Goal: Browse casually

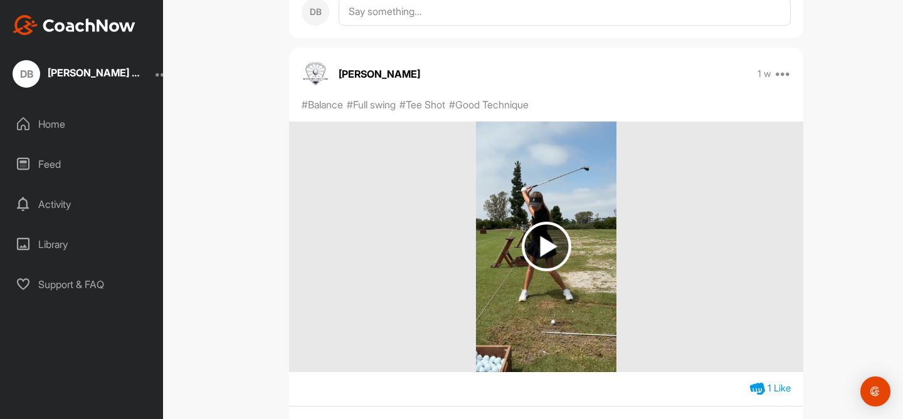
scroll to position [2544, 0]
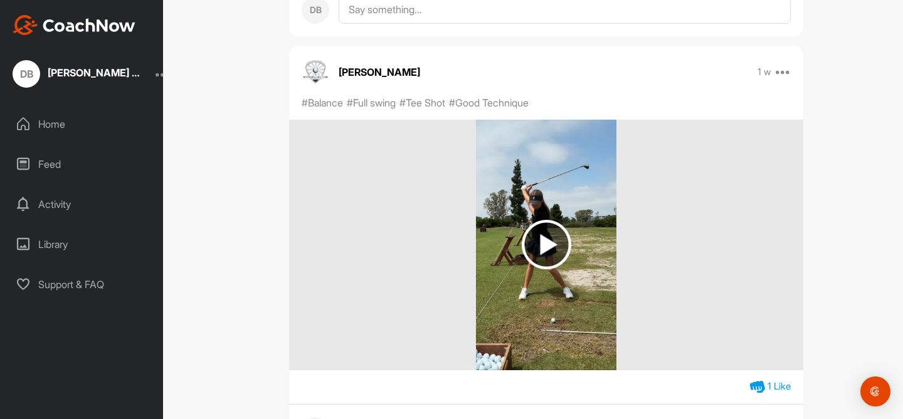
click at [539, 236] on img at bounding box center [547, 245] width 50 height 50
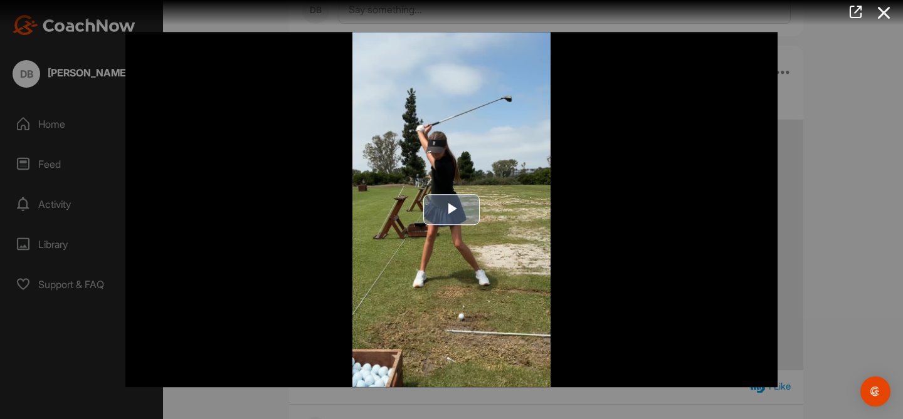
click at [451, 186] on img "Video Player" at bounding box center [451, 210] width 652 height 356
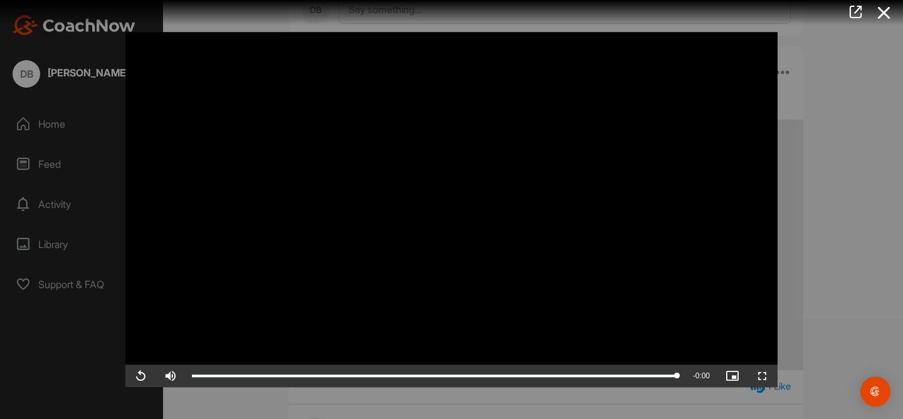
click at [822, 130] on div at bounding box center [451, 209] width 903 height 419
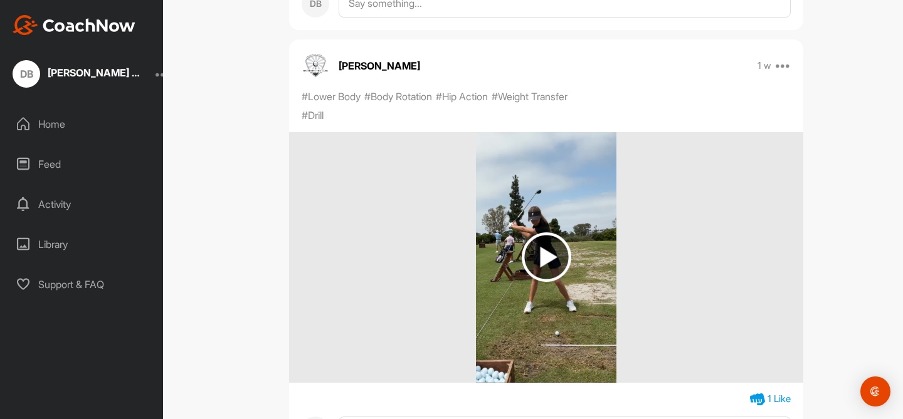
scroll to position [3461, 0]
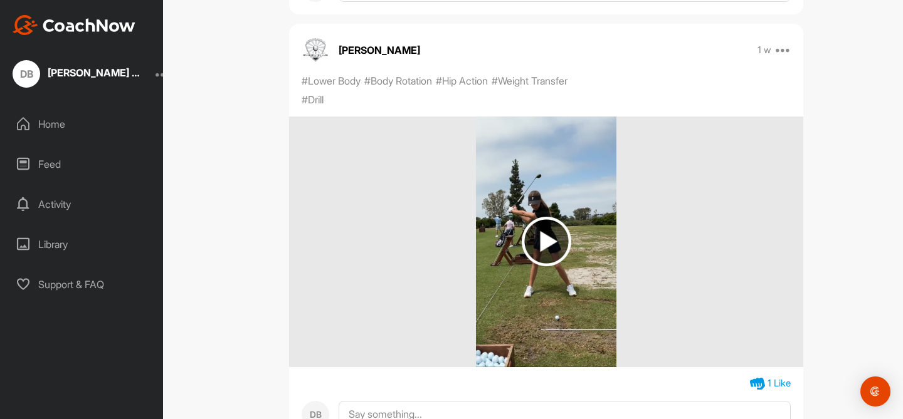
click at [547, 224] on img at bounding box center [547, 242] width 50 height 50
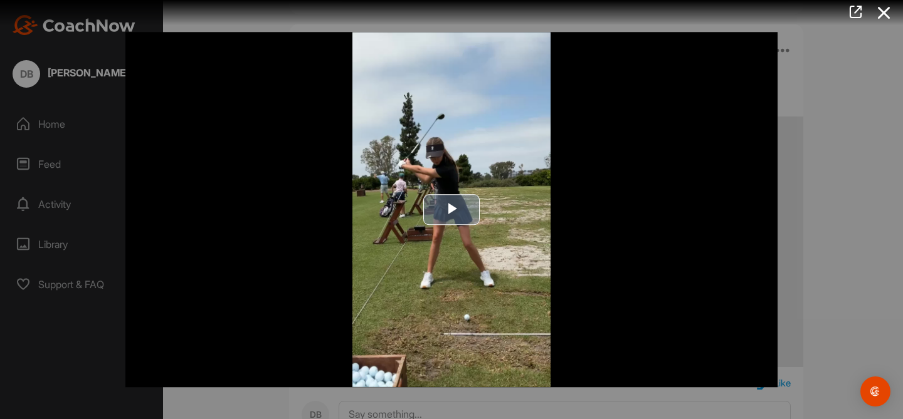
click at [451, 210] on span "Video Player" at bounding box center [451, 210] width 0 height 0
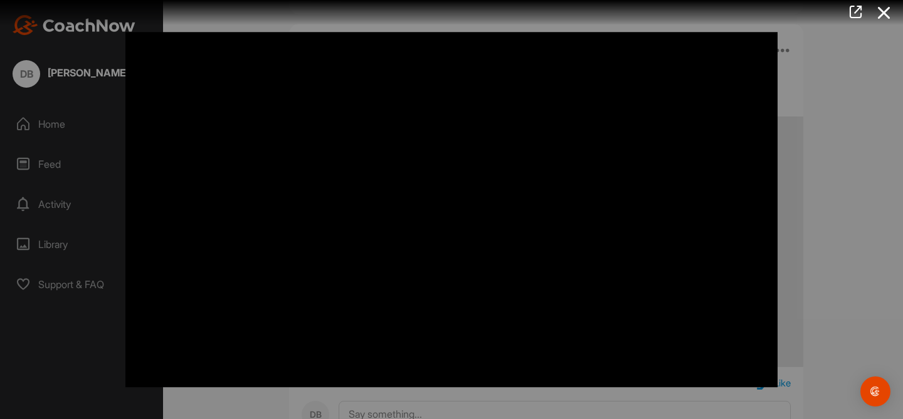
click at [816, 99] on div at bounding box center [451, 209] width 903 height 419
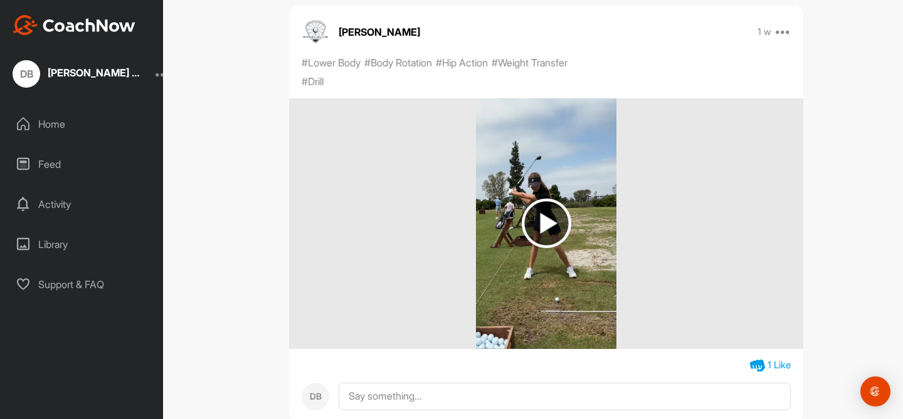
scroll to position [3279, 0]
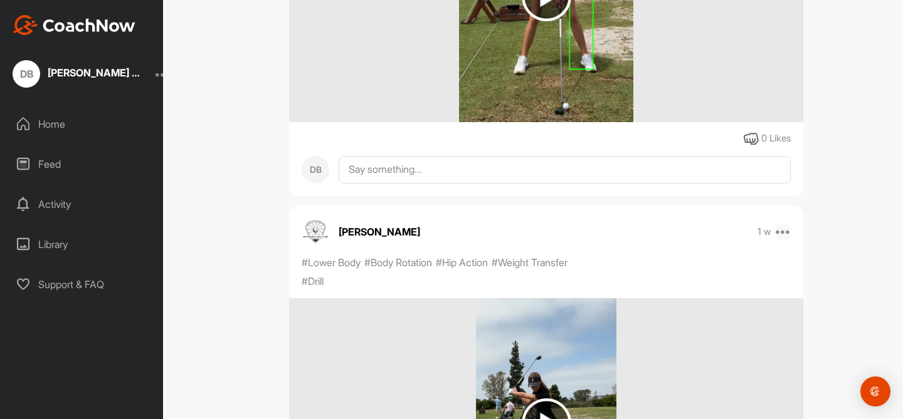
click at [781, 224] on icon at bounding box center [783, 231] width 15 height 15
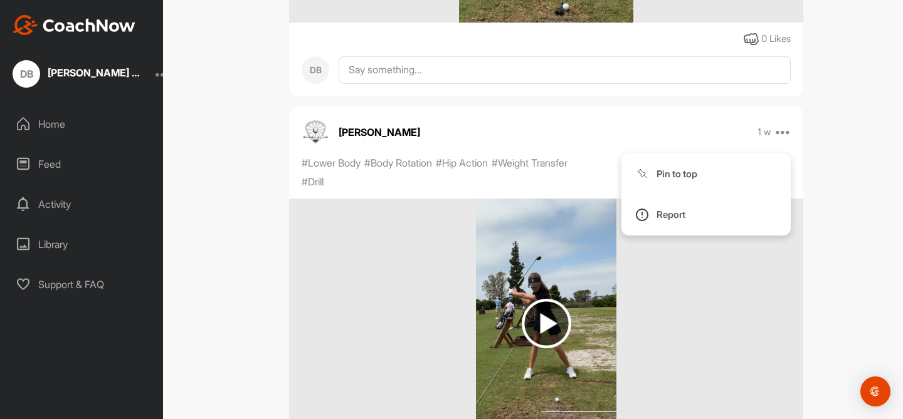
scroll to position [3413, 0]
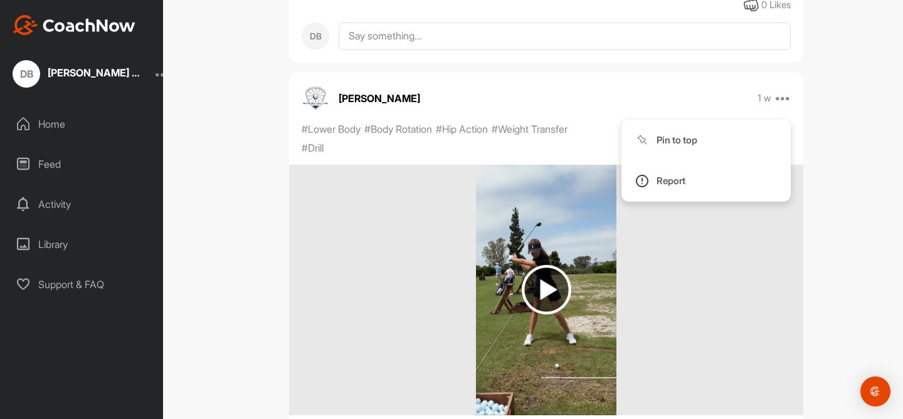
click at [495, 165] on img at bounding box center [546, 290] width 140 height 251
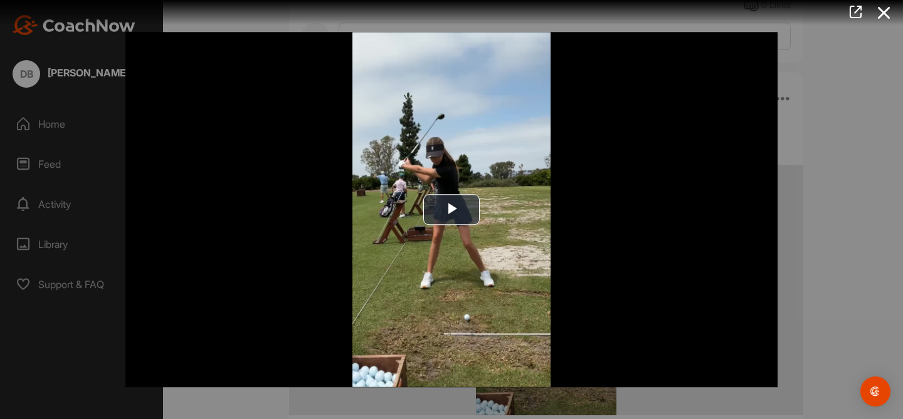
click at [822, 191] on div at bounding box center [451, 209] width 903 height 419
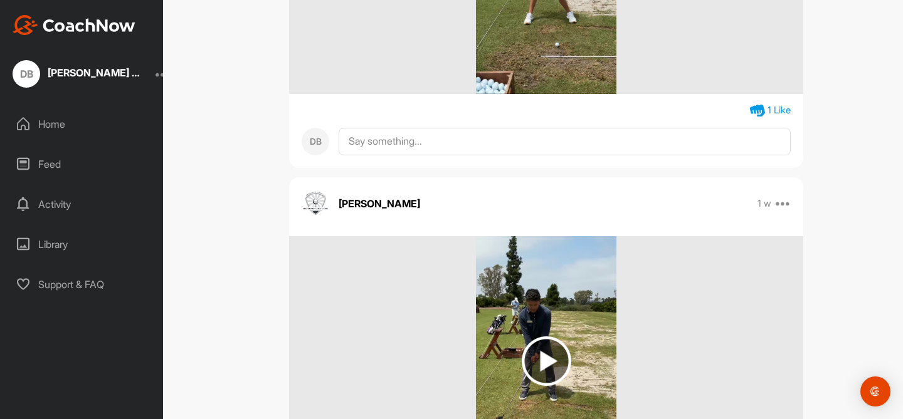
scroll to position [3751, 0]
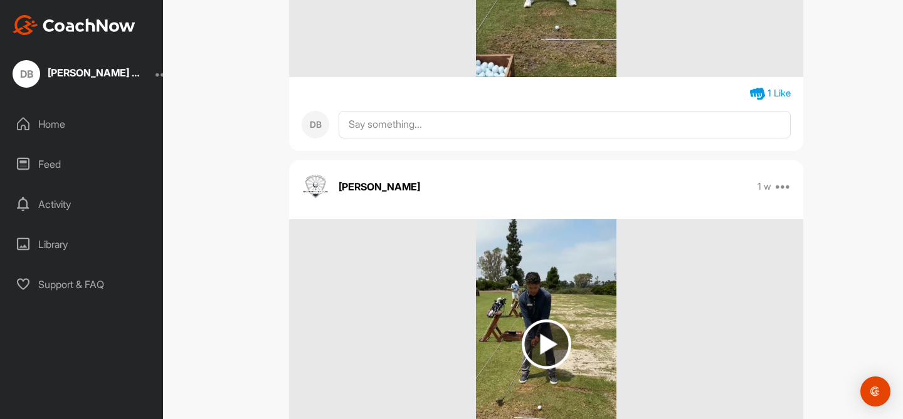
click at [542, 329] on img at bounding box center [547, 345] width 50 height 50
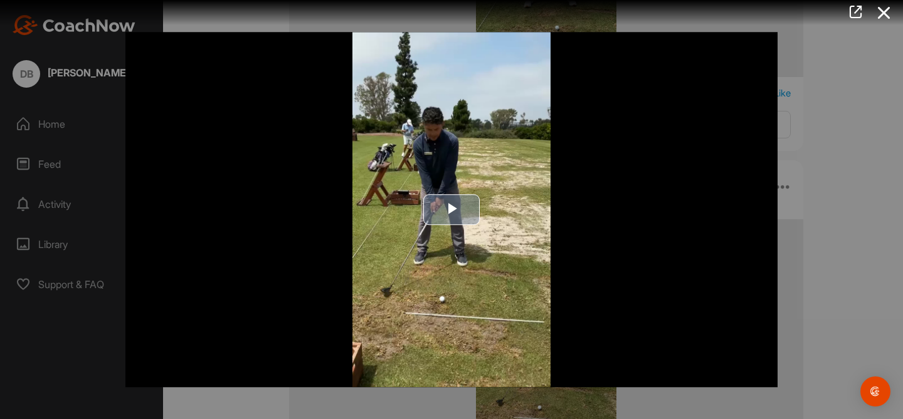
click at [451, 210] on span "Video Player" at bounding box center [451, 210] width 0 height 0
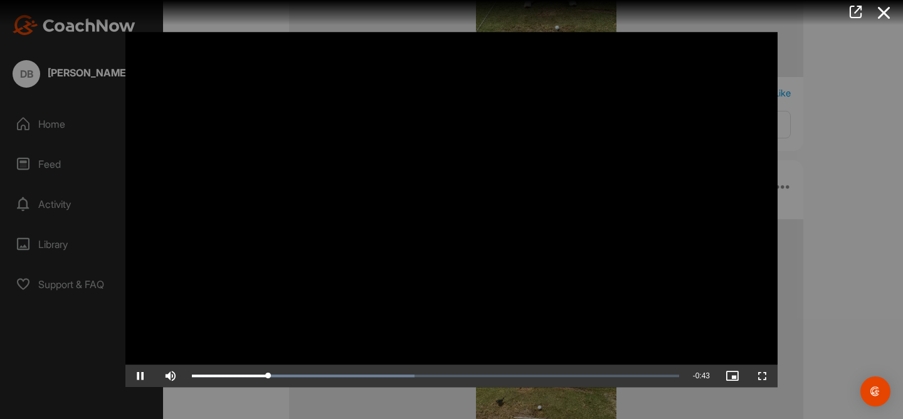
click at [803, 100] on div at bounding box center [451, 209] width 903 height 419
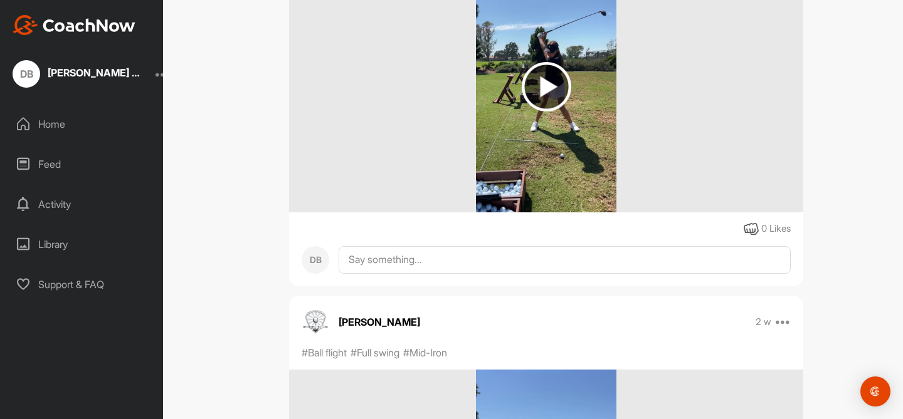
scroll to position [10535, 0]
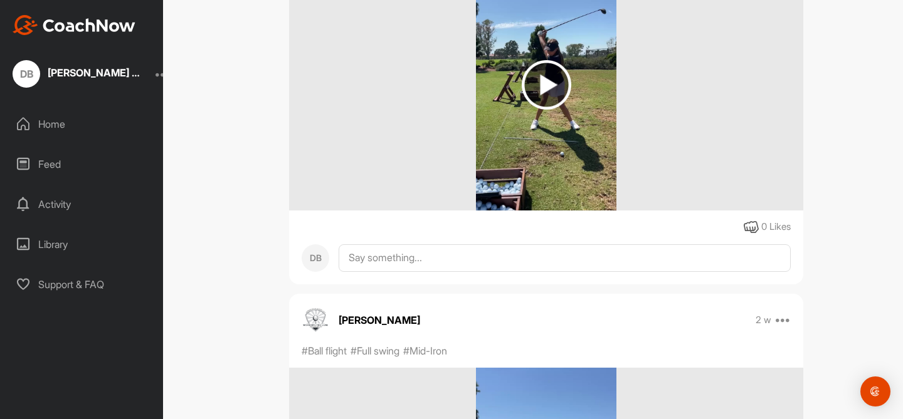
click at [542, 85] on img at bounding box center [547, 85] width 50 height 50
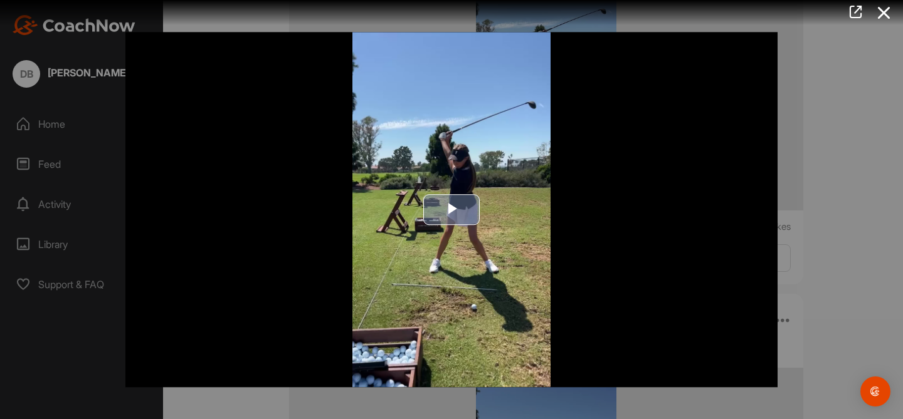
click at [451, 210] on span "Video Player" at bounding box center [451, 210] width 0 height 0
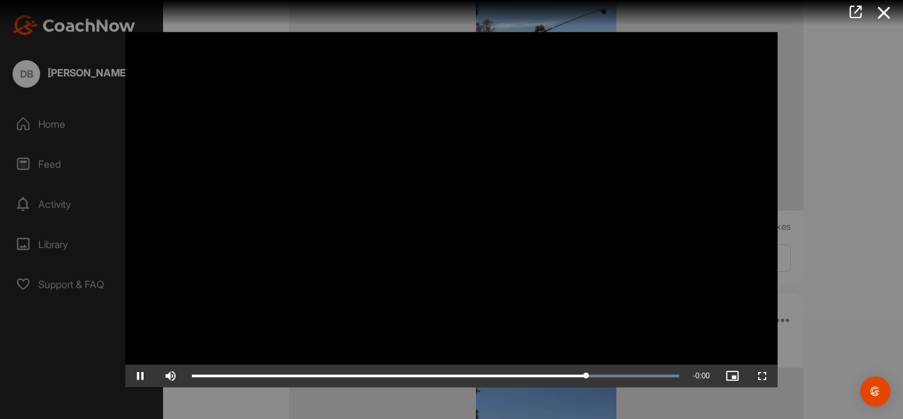
click at [836, 136] on div at bounding box center [451, 209] width 903 height 419
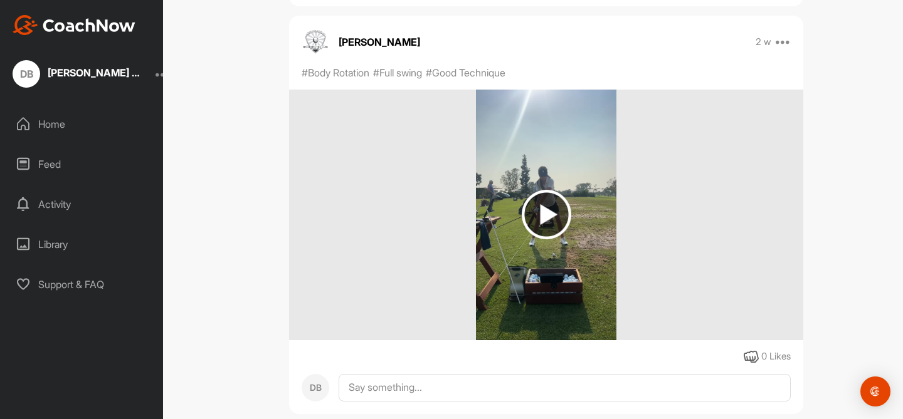
scroll to position [13765, 0]
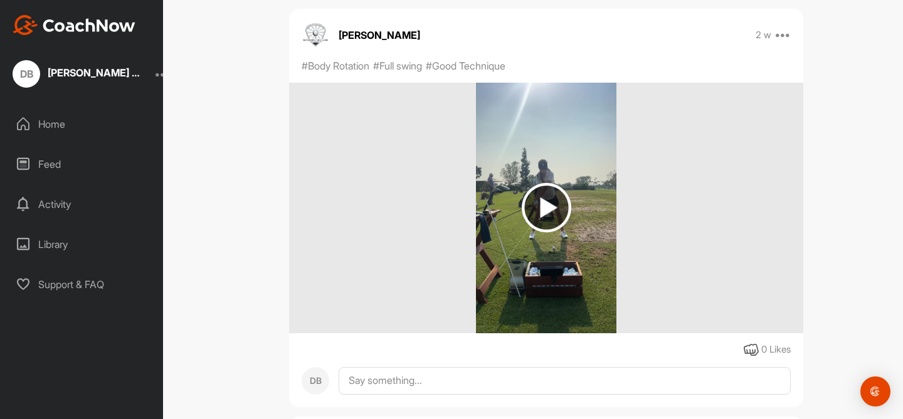
click at [516, 254] on img at bounding box center [546, 208] width 140 height 251
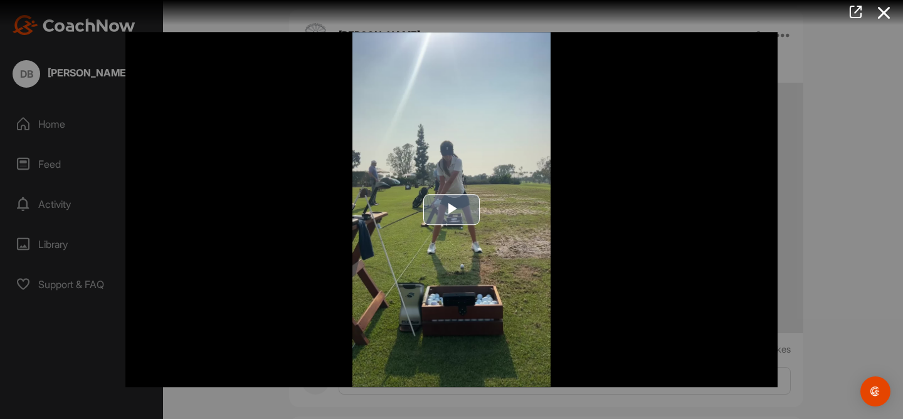
click at [403, 243] on img "Video Player" at bounding box center [451, 210] width 652 height 356
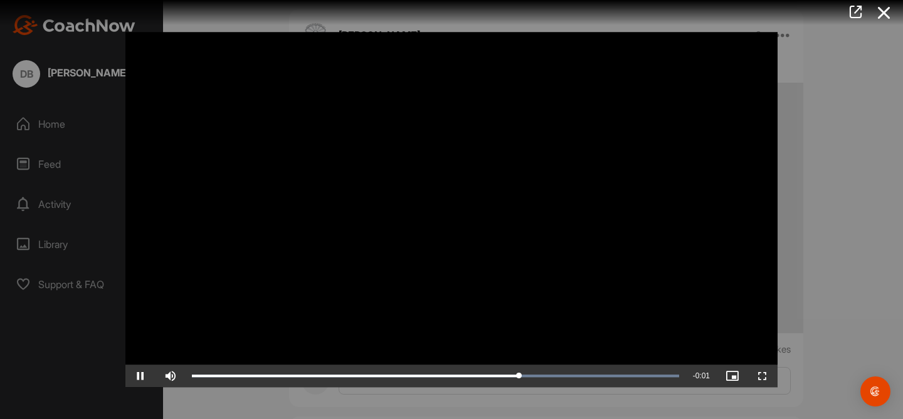
click at [801, 113] on div at bounding box center [451, 209] width 903 height 419
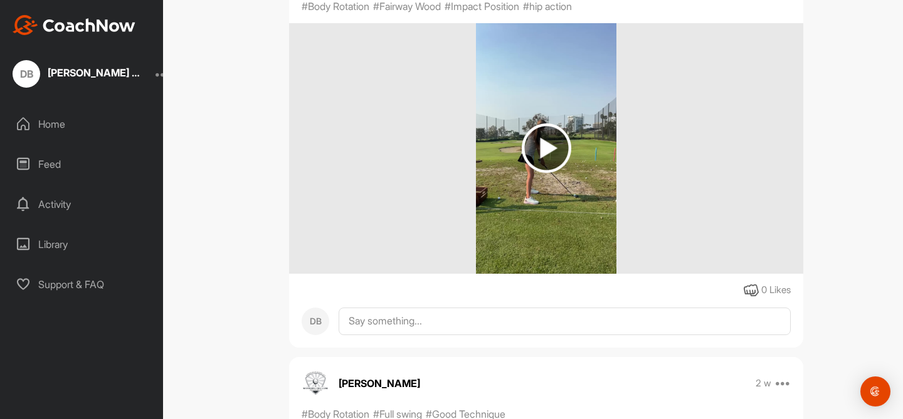
scroll to position [13418, 0]
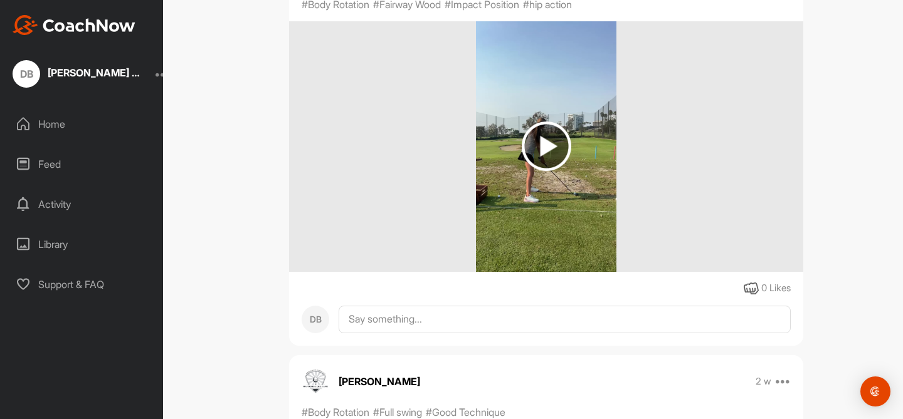
click at [551, 171] on img at bounding box center [547, 147] width 50 height 50
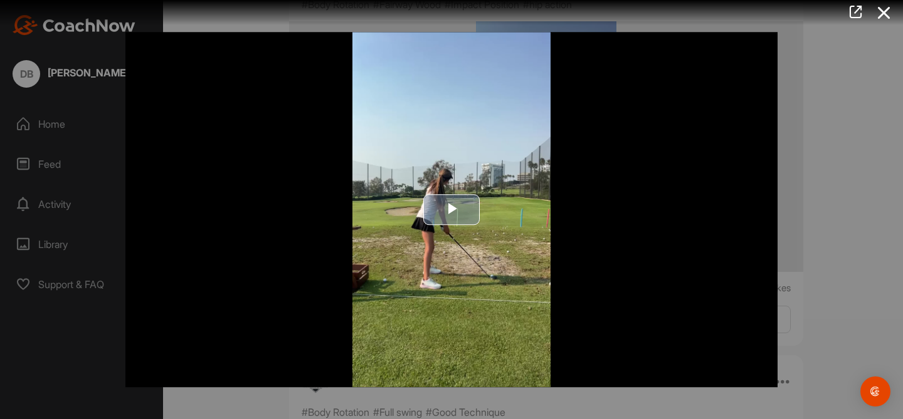
click at [451, 210] on span "Video Player" at bounding box center [451, 210] width 0 height 0
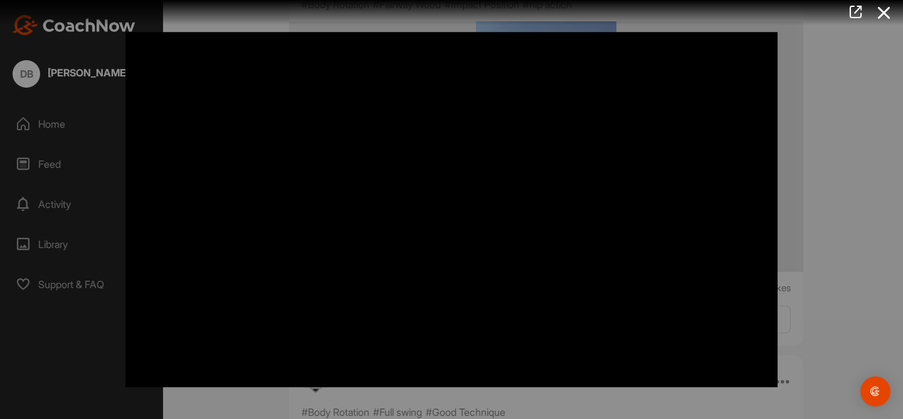
click at [836, 114] on div at bounding box center [451, 209] width 903 height 419
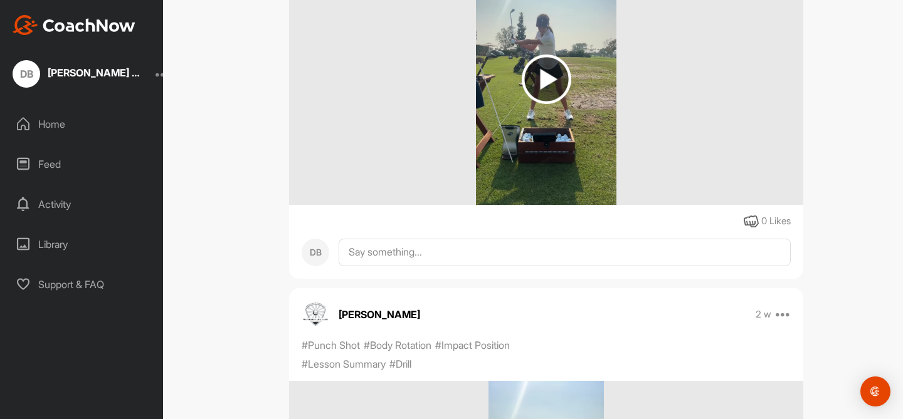
scroll to position [14303, 0]
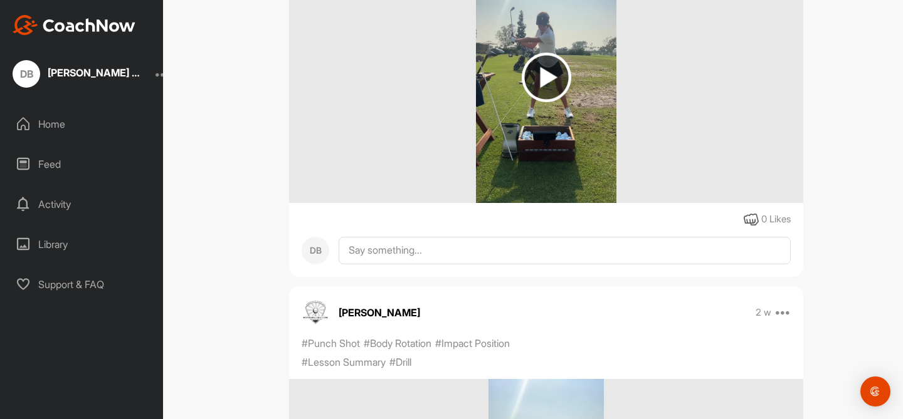
click at [540, 102] on img at bounding box center [547, 78] width 50 height 50
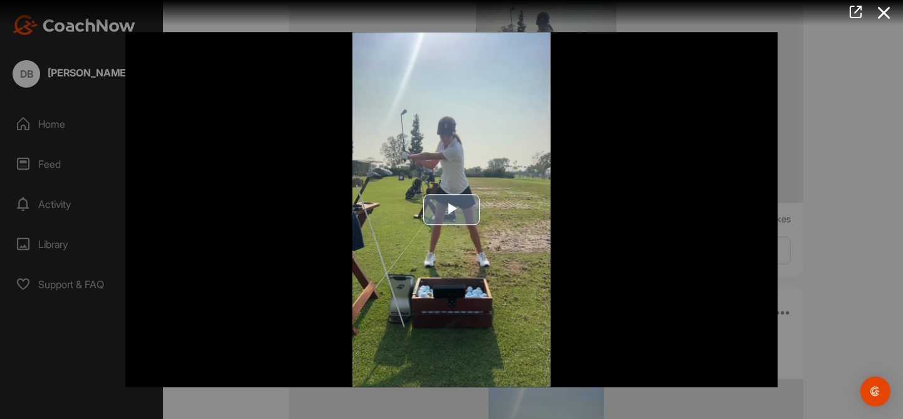
click at [451, 210] on span "Video Player" at bounding box center [451, 210] width 0 height 0
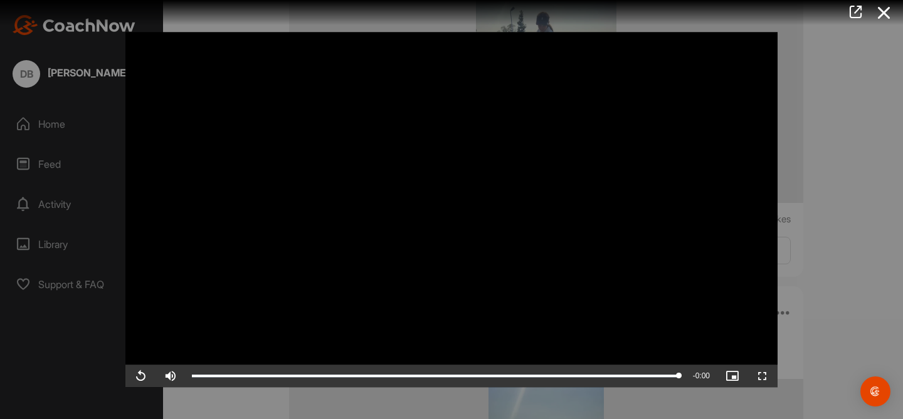
click at [883, 124] on div at bounding box center [451, 209] width 903 height 419
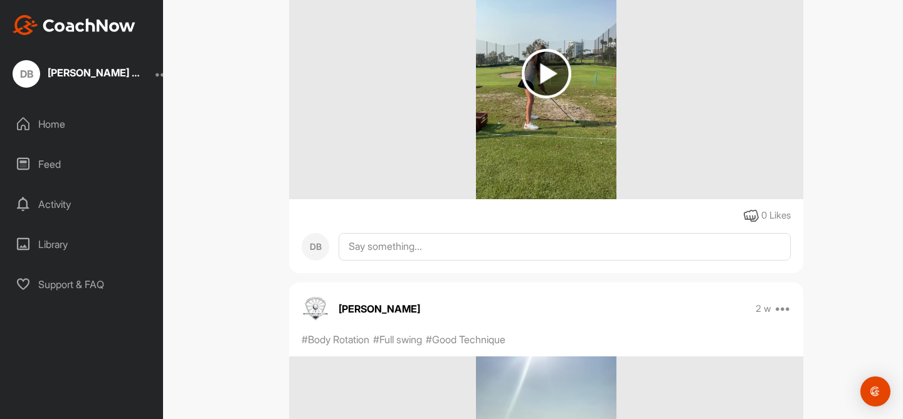
scroll to position [13488, 0]
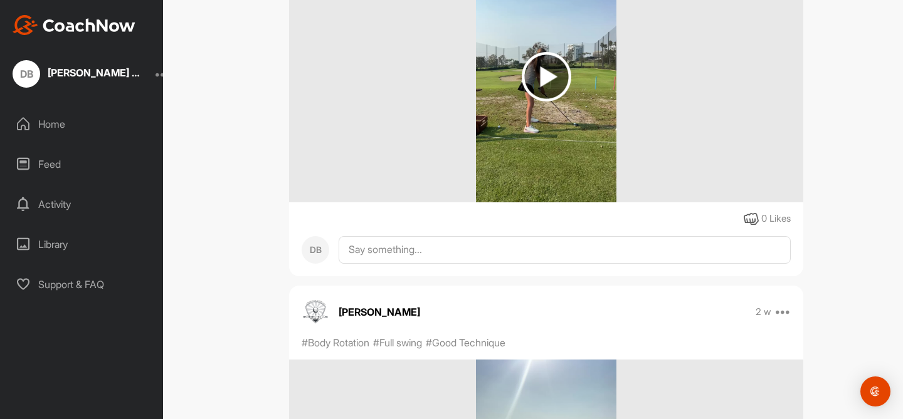
click at [546, 102] on img at bounding box center [547, 77] width 50 height 50
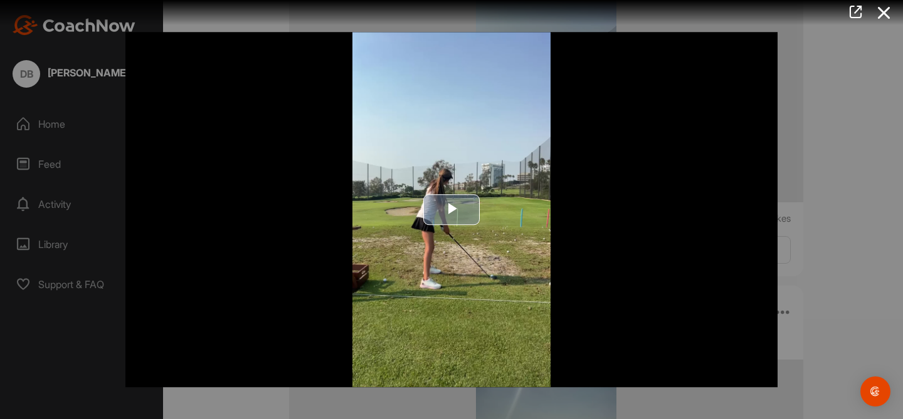
click at [451, 210] on span "Video Player" at bounding box center [451, 210] width 0 height 0
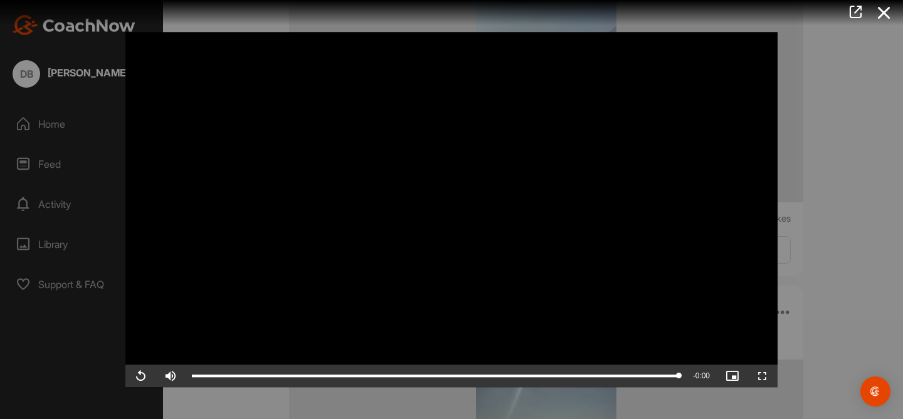
click at [805, 102] on div at bounding box center [451, 209] width 903 height 419
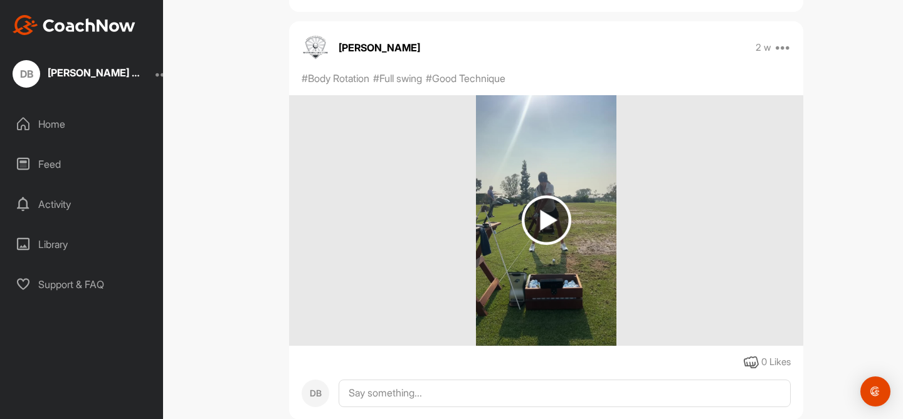
scroll to position [13759, 0]
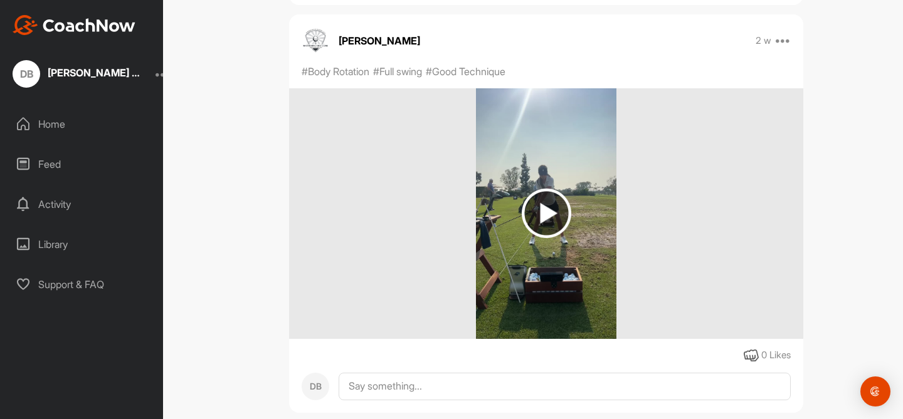
click at [548, 238] on img at bounding box center [547, 214] width 50 height 50
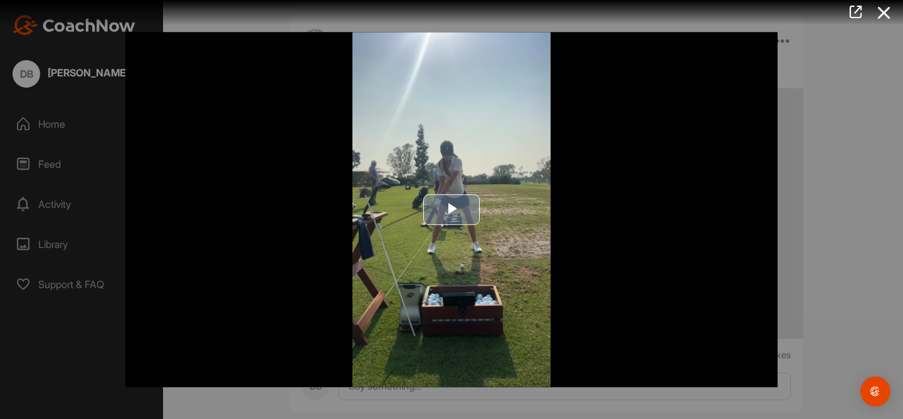
click at [451, 210] on span "Video Player" at bounding box center [451, 210] width 0 height 0
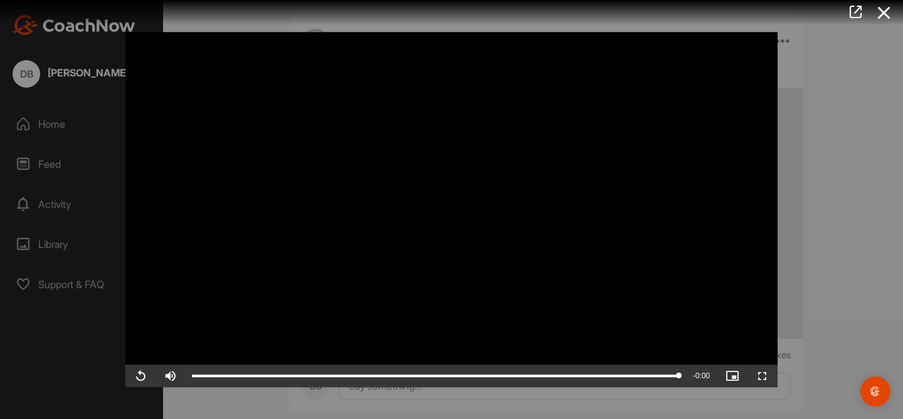
click at [806, 119] on div at bounding box center [451, 209] width 903 height 419
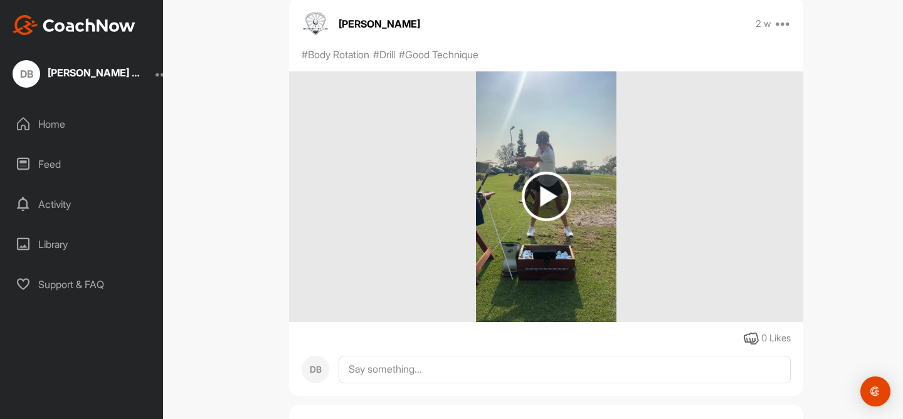
scroll to position [14202, 0]
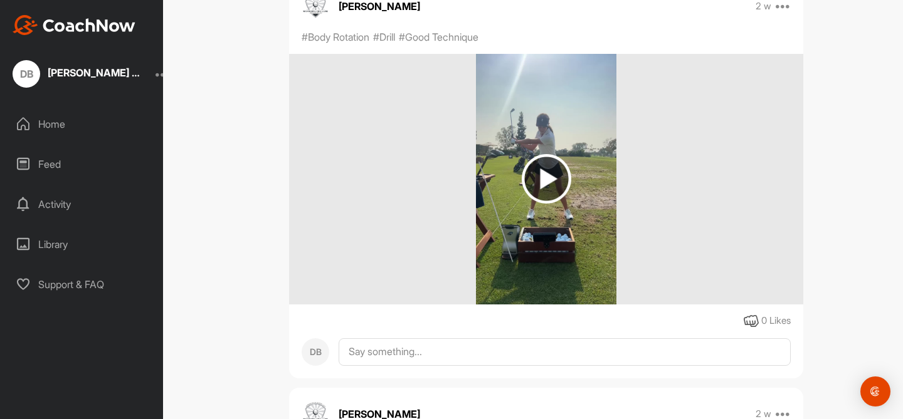
click at [529, 204] on img at bounding box center [547, 179] width 50 height 50
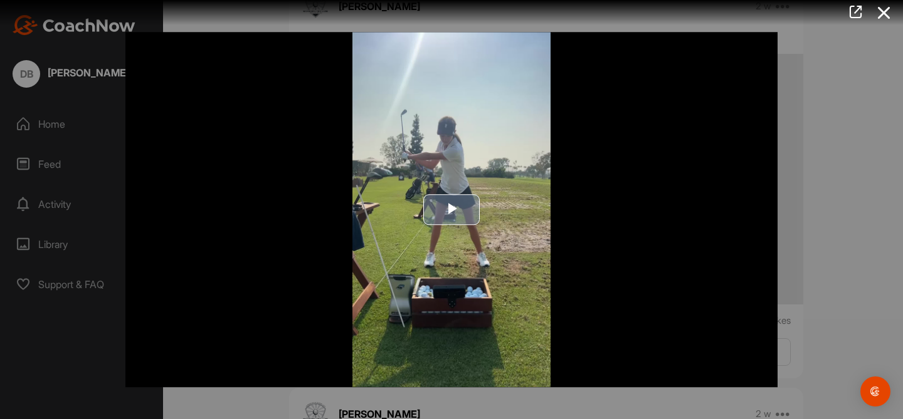
click at [451, 210] on span "Video Player" at bounding box center [451, 210] width 0 height 0
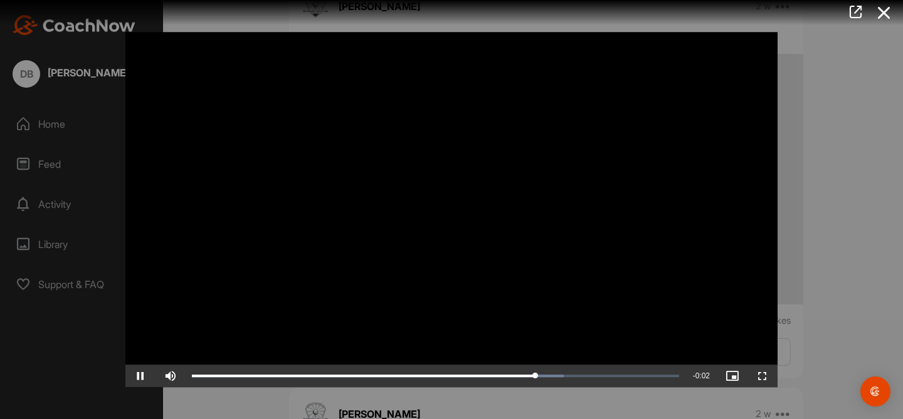
click at [878, 113] on div at bounding box center [451, 209] width 903 height 419
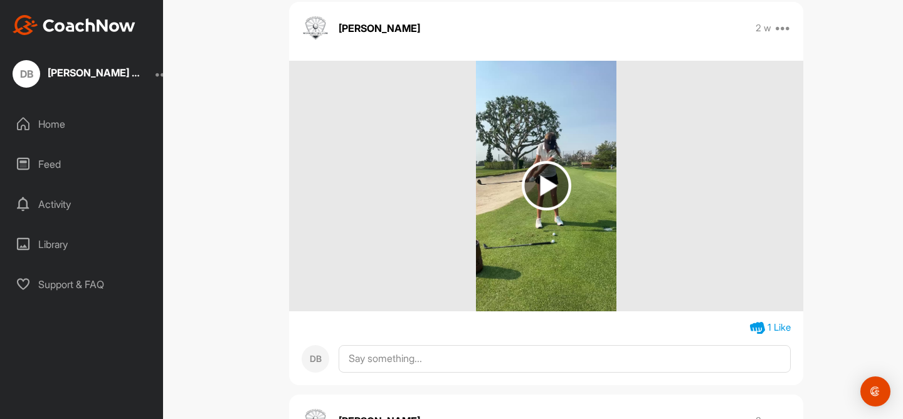
scroll to position [15016, 0]
